Goal: Navigation & Orientation: Go to known website

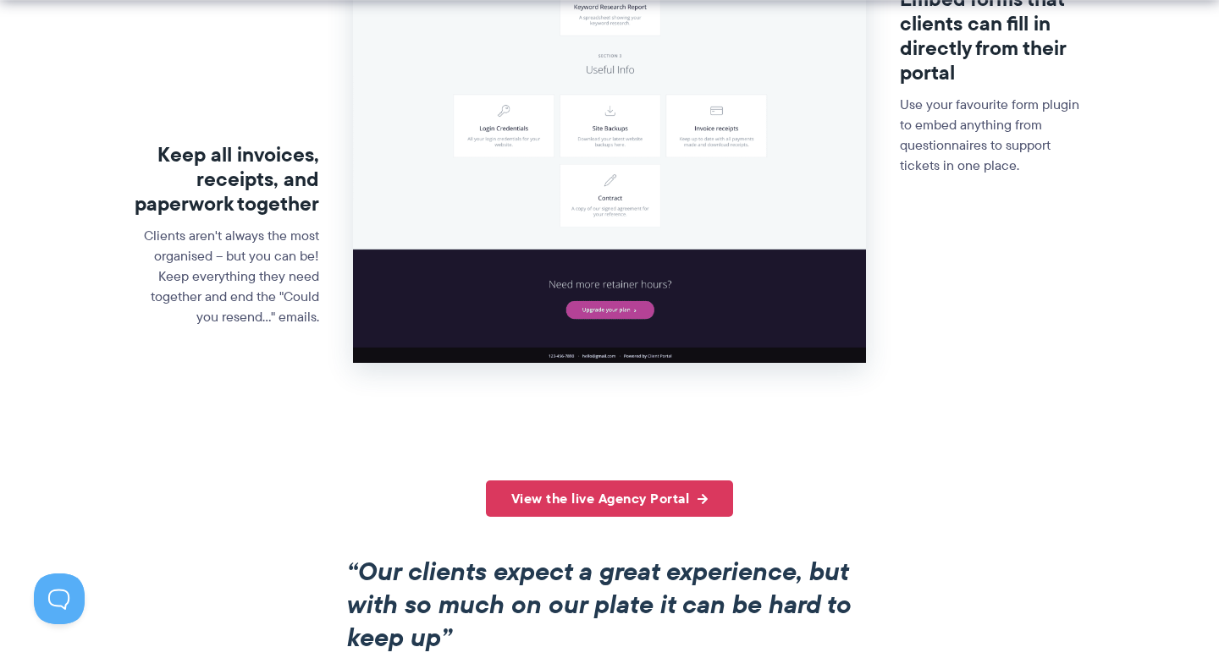
scroll to position [1288, 0]
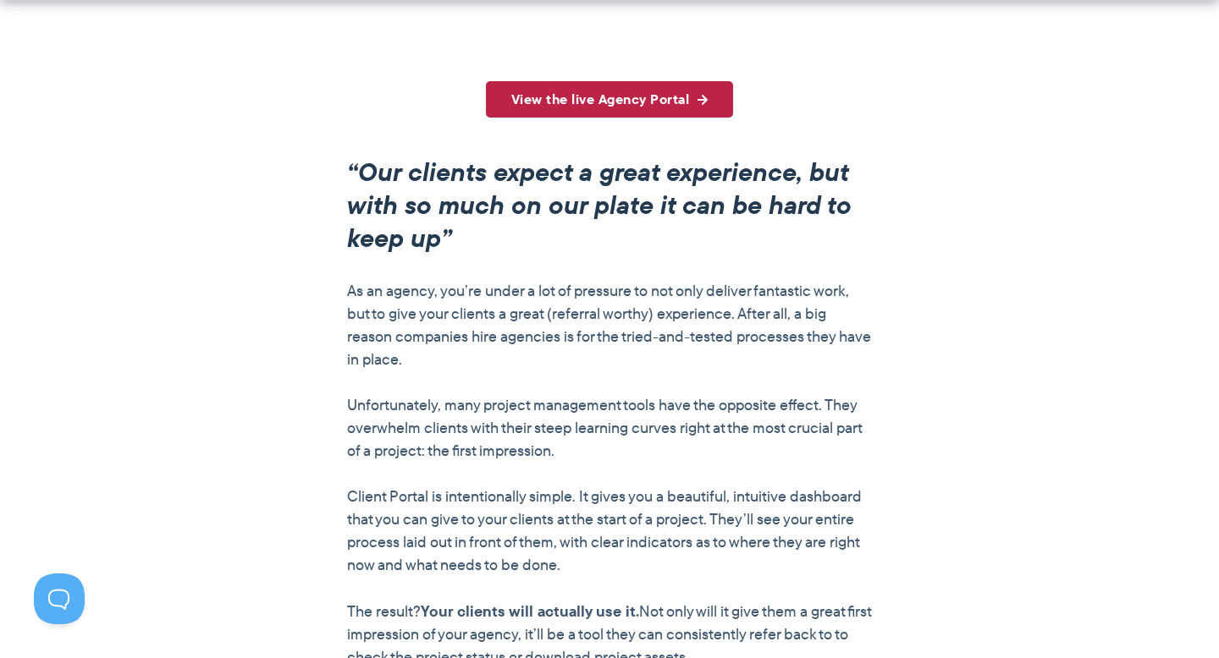
click at [689, 107] on link "View the live Agency Portal" at bounding box center [610, 99] width 248 height 36
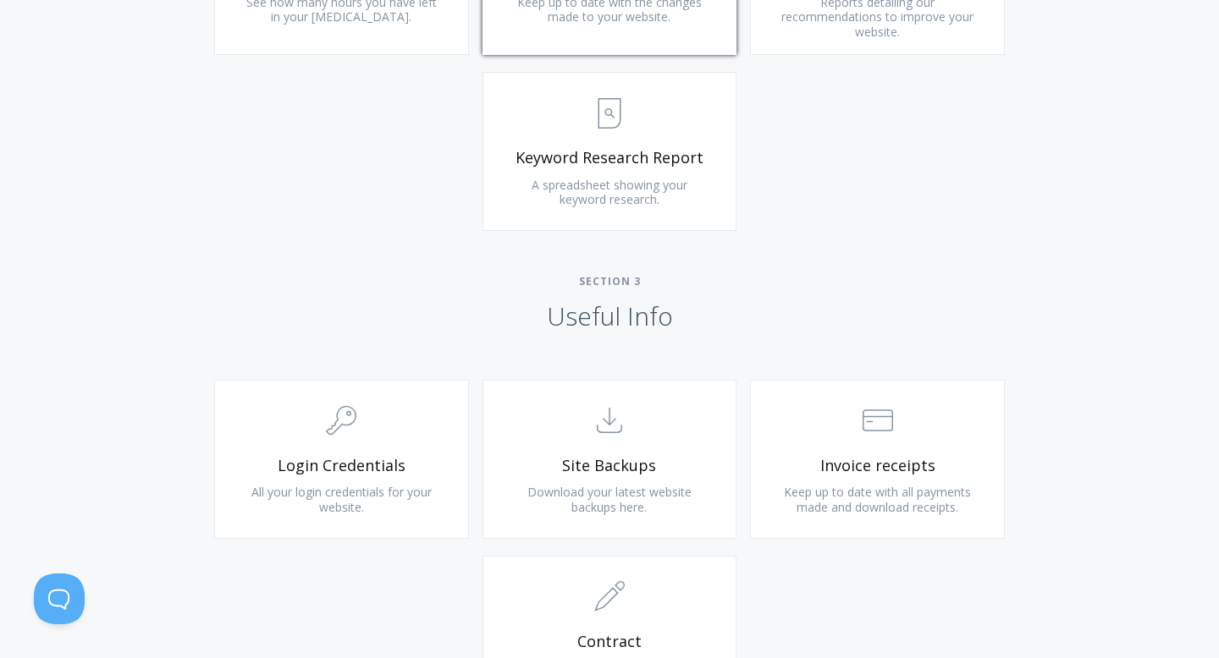
scroll to position [1748, 0]
